Goal: Task Accomplishment & Management: Manage account settings

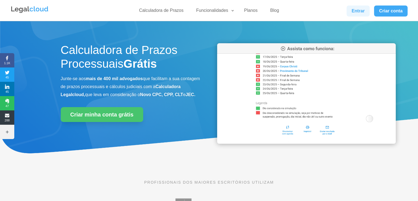
click at [358, 8] on link "Entrar" at bounding box center [358, 10] width 23 height 11
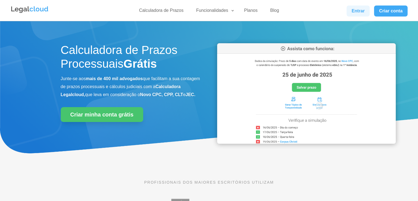
click at [357, 10] on link "Entrar" at bounding box center [358, 10] width 23 height 11
